Goal: Task Accomplishment & Management: Use online tool/utility

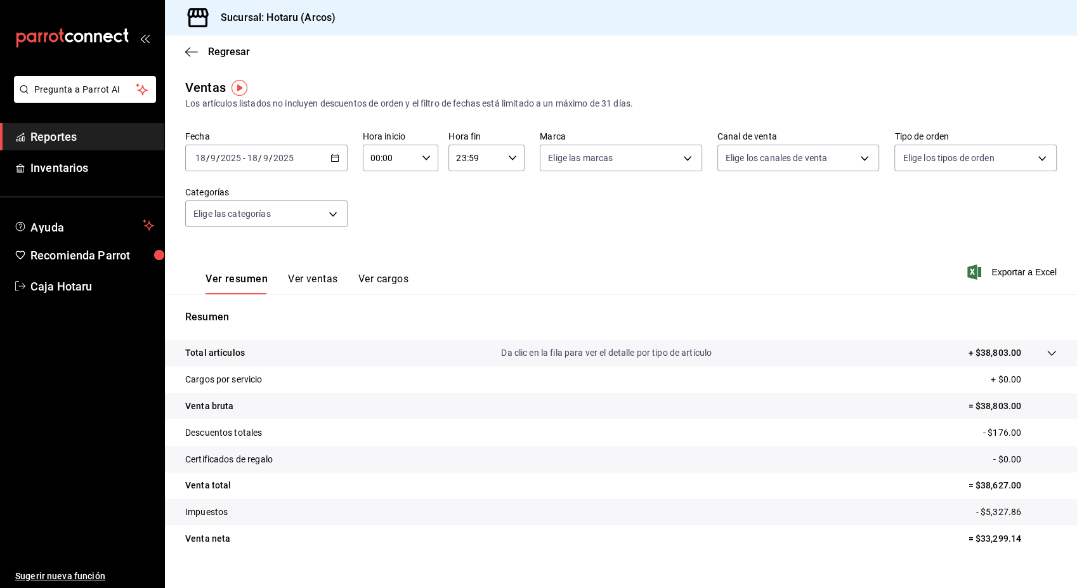
click at [508, 160] on icon "button" at bounding box center [512, 157] width 9 height 9
click at [458, 204] on span "18" at bounding box center [463, 201] width 17 height 10
click at [501, 188] on span "00" at bounding box center [501, 191] width 17 height 10
type input "18:00"
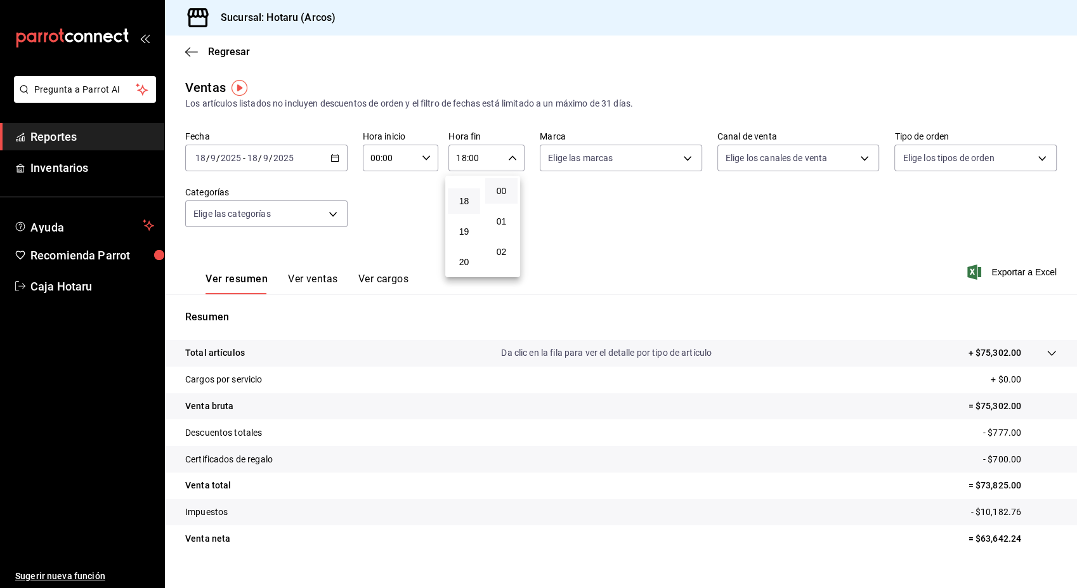
click at [1020, 275] on div at bounding box center [538, 294] width 1077 height 588
click at [1020, 275] on span "Exportar a Excel" at bounding box center [1013, 271] width 87 height 15
